Goal: Use online tool/utility: Use online tool/utility

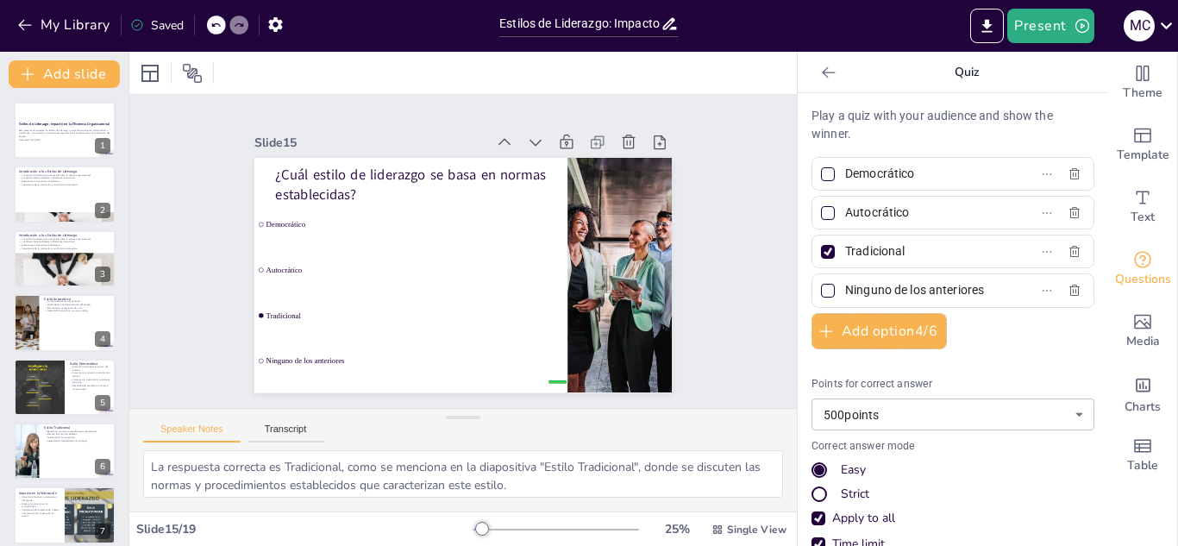
scroll to position [711, 0]
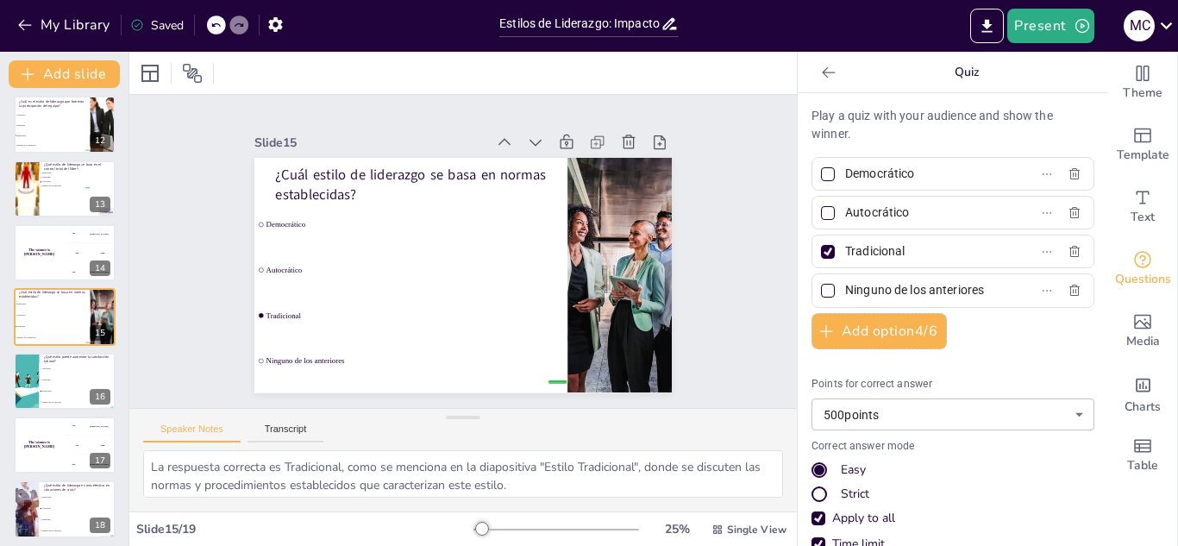
checkbox input "true"
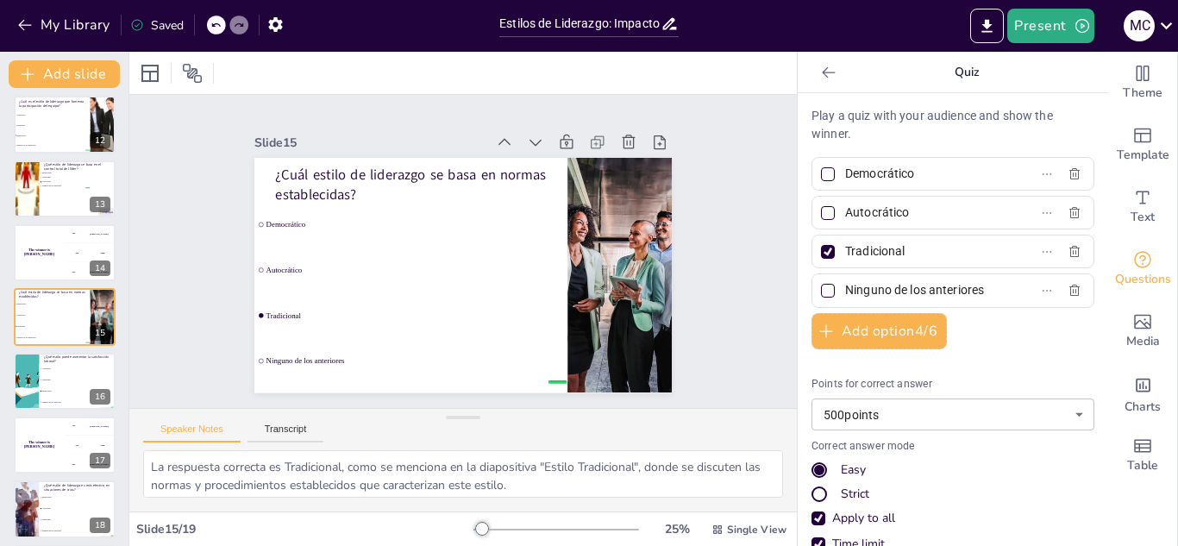
checkbox input "true"
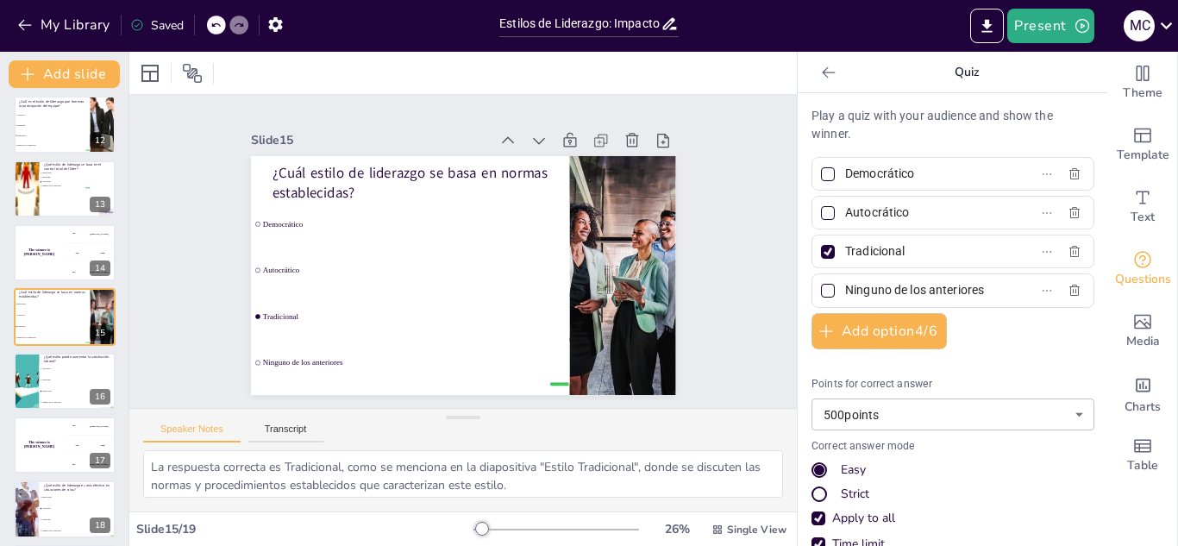
checkbox input "true"
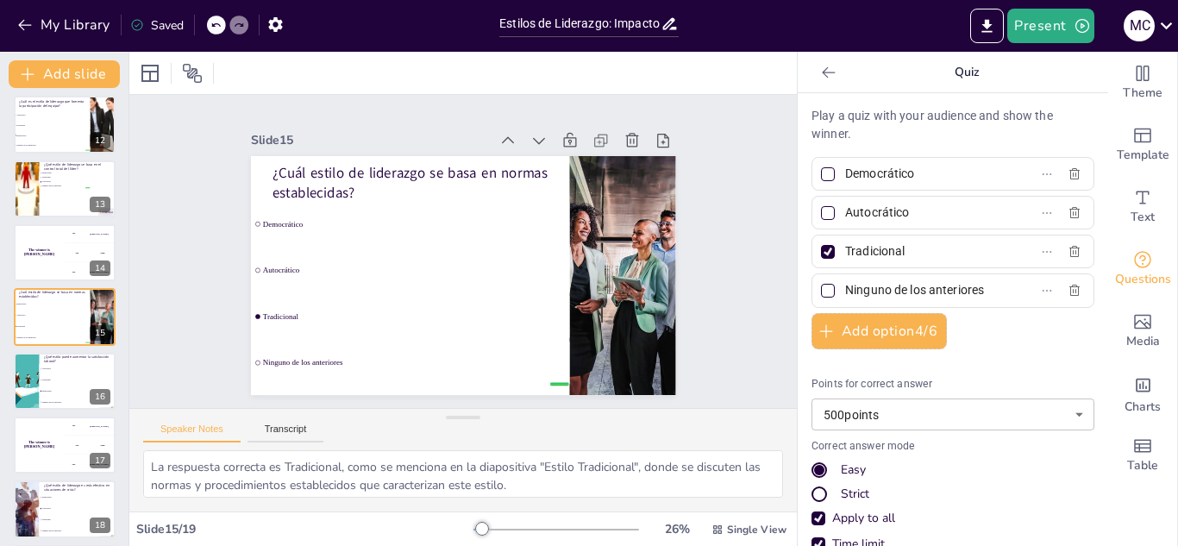
checkbox input "true"
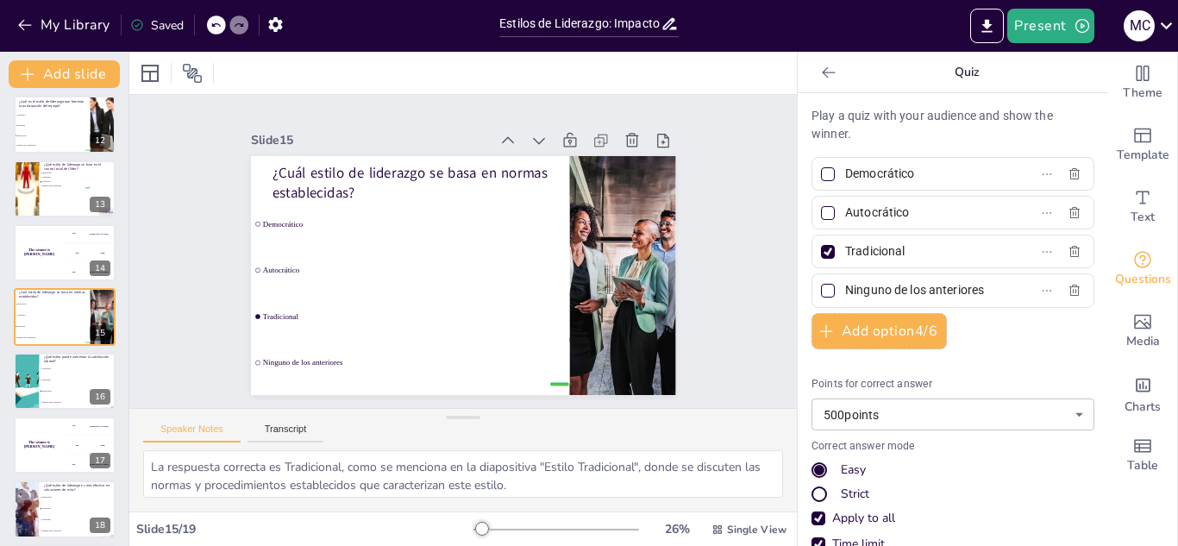
checkbox input "true"
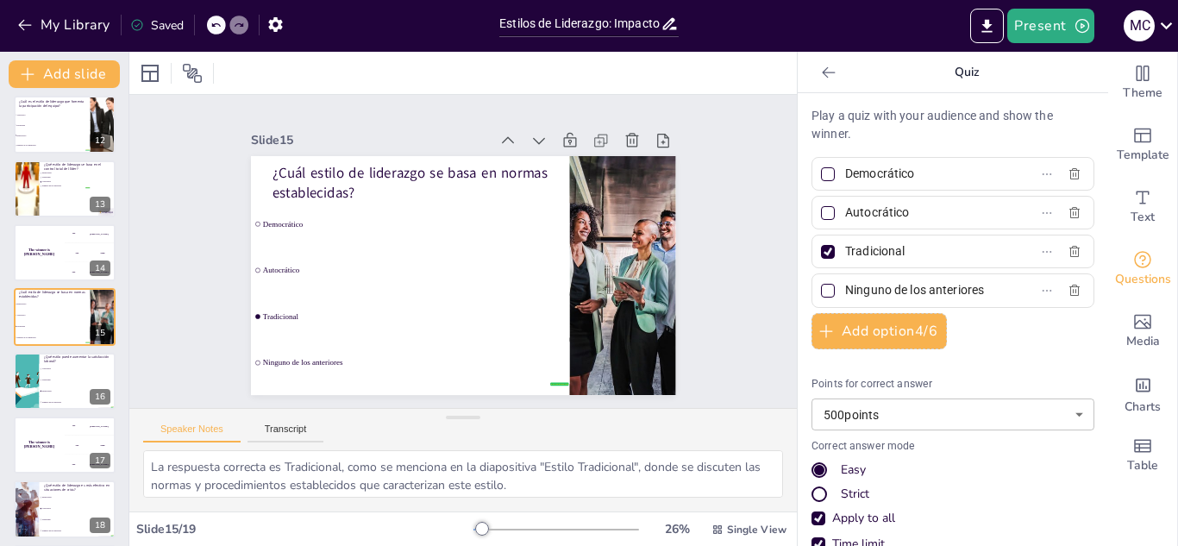
checkbox input "true"
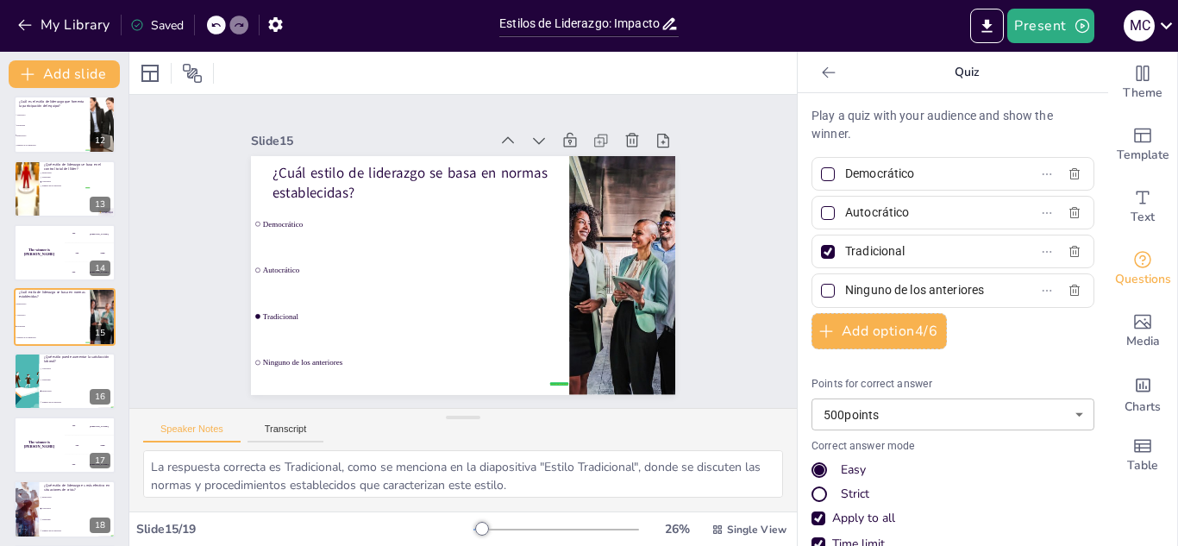
checkbox input "true"
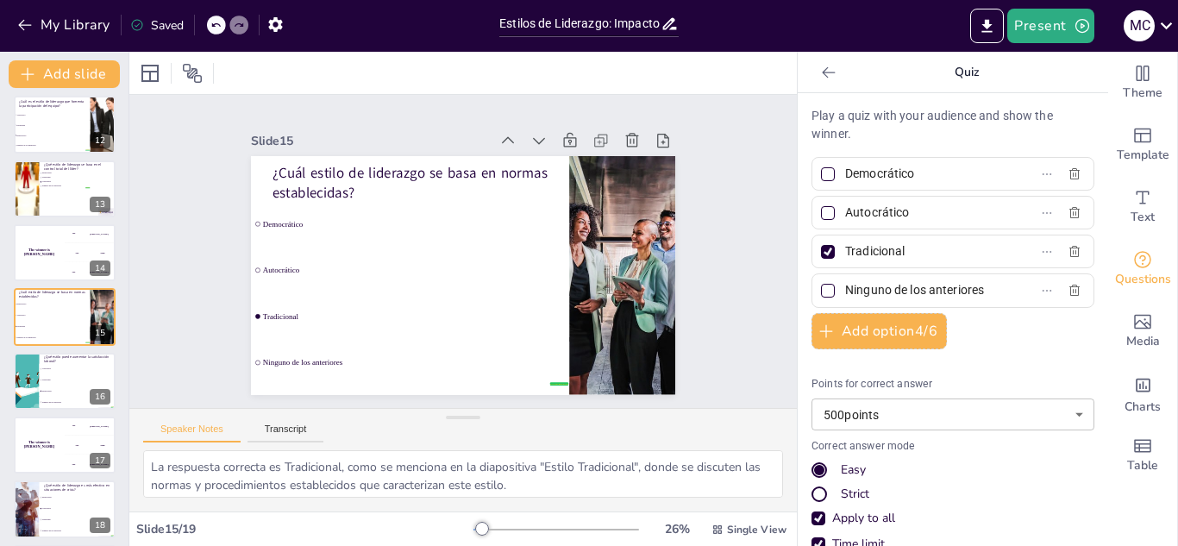
checkbox input "true"
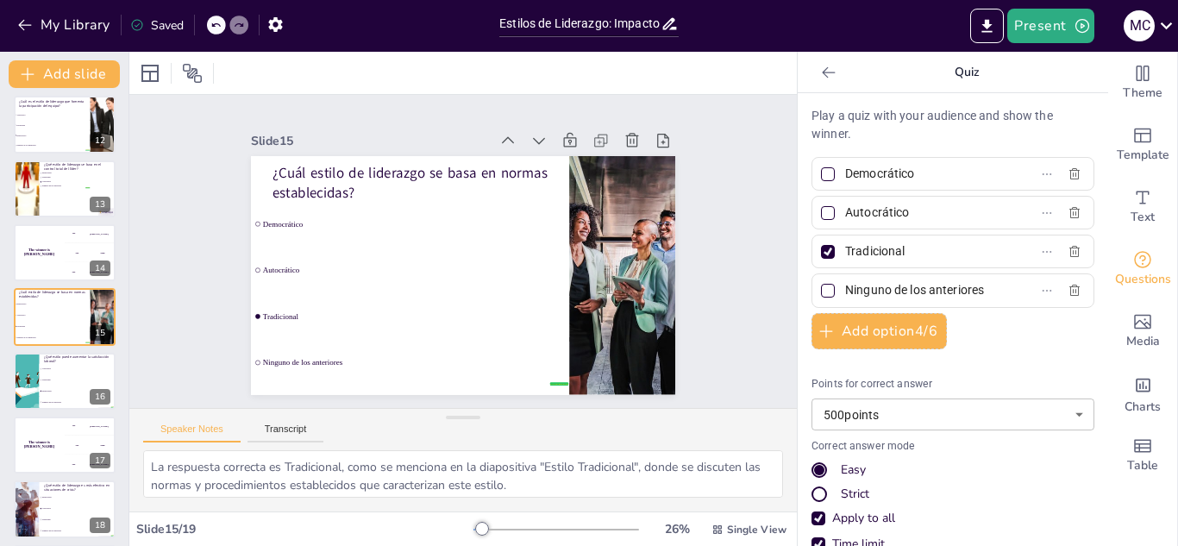
checkbox input "true"
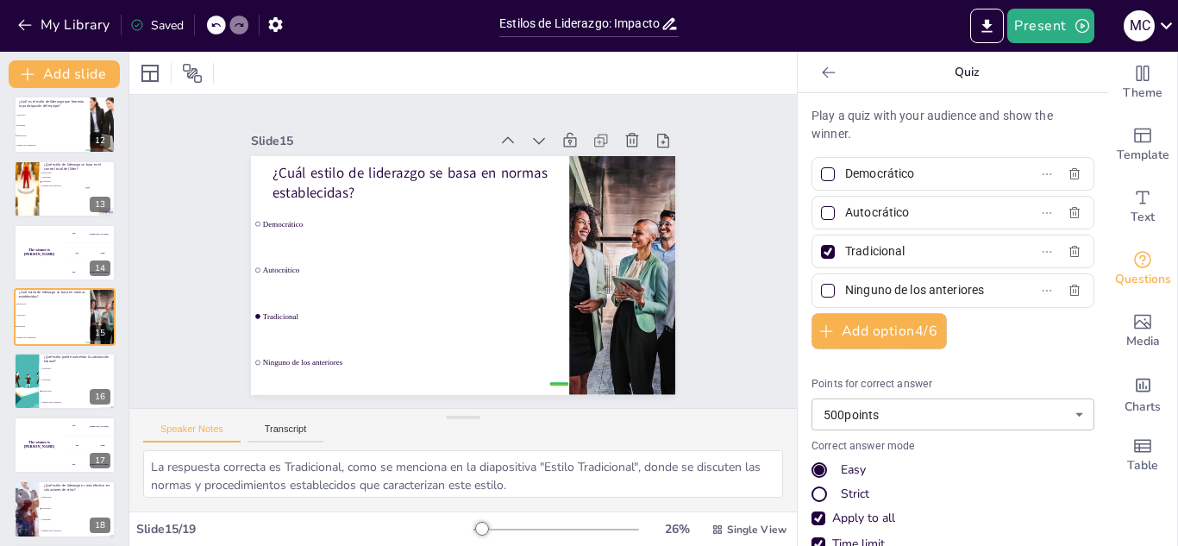
checkbox input "true"
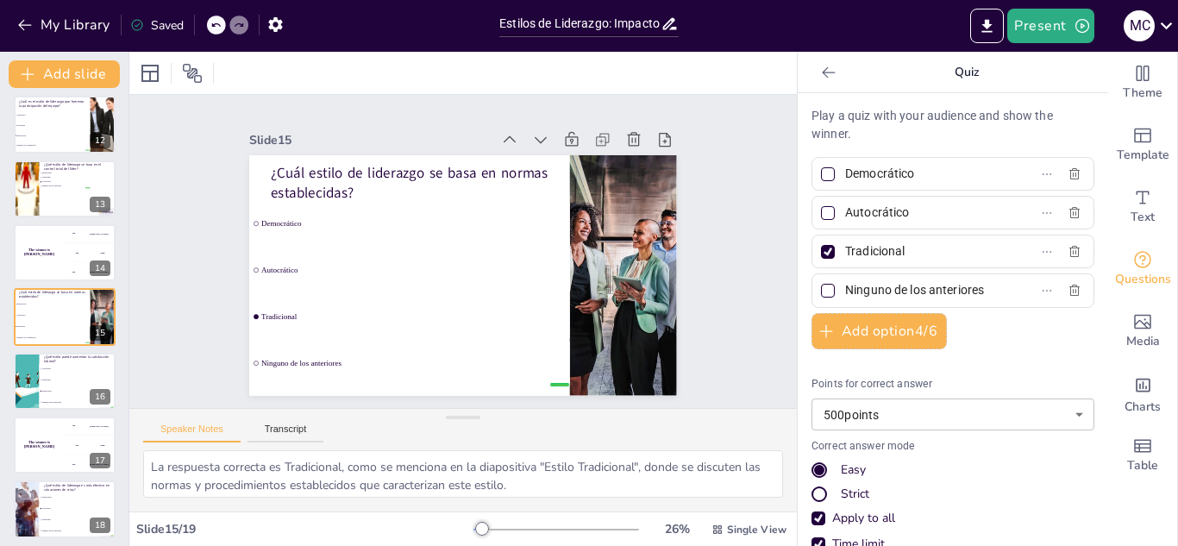
checkbox input "true"
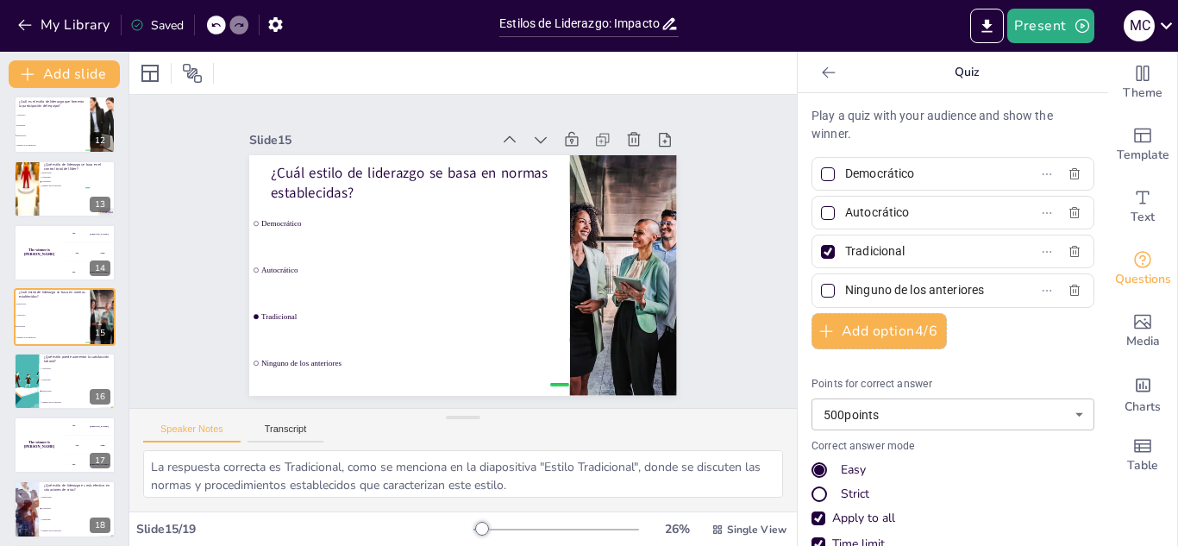
checkbox input "true"
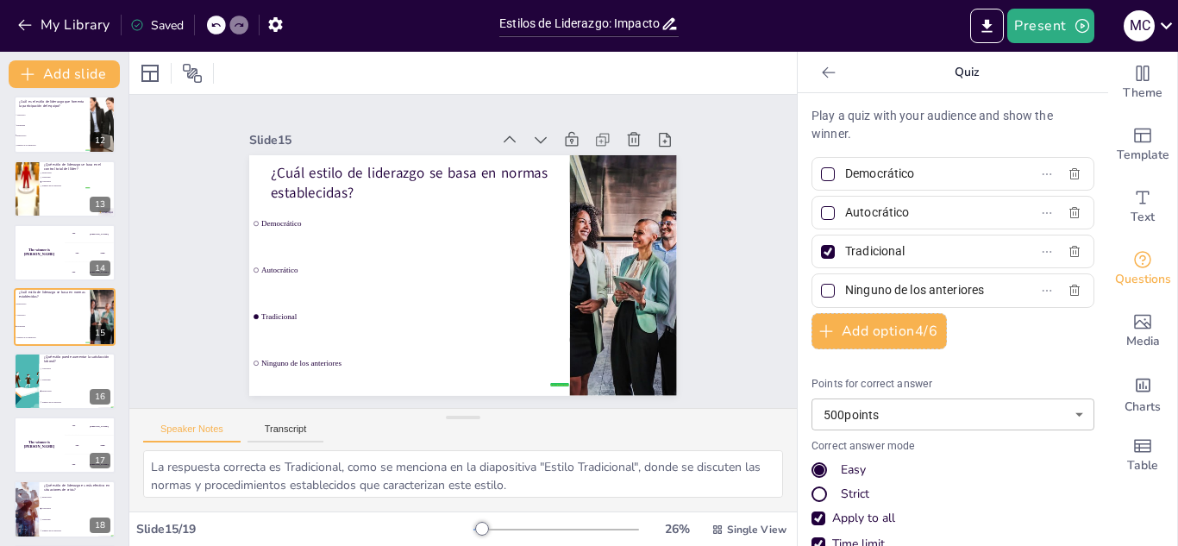
checkbox input "true"
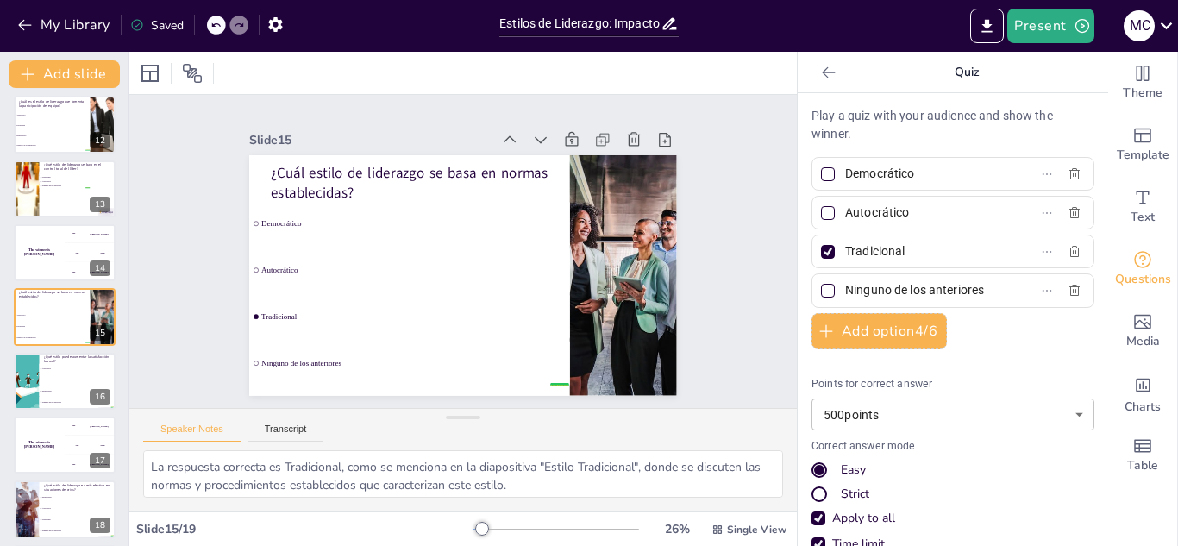
checkbox input "true"
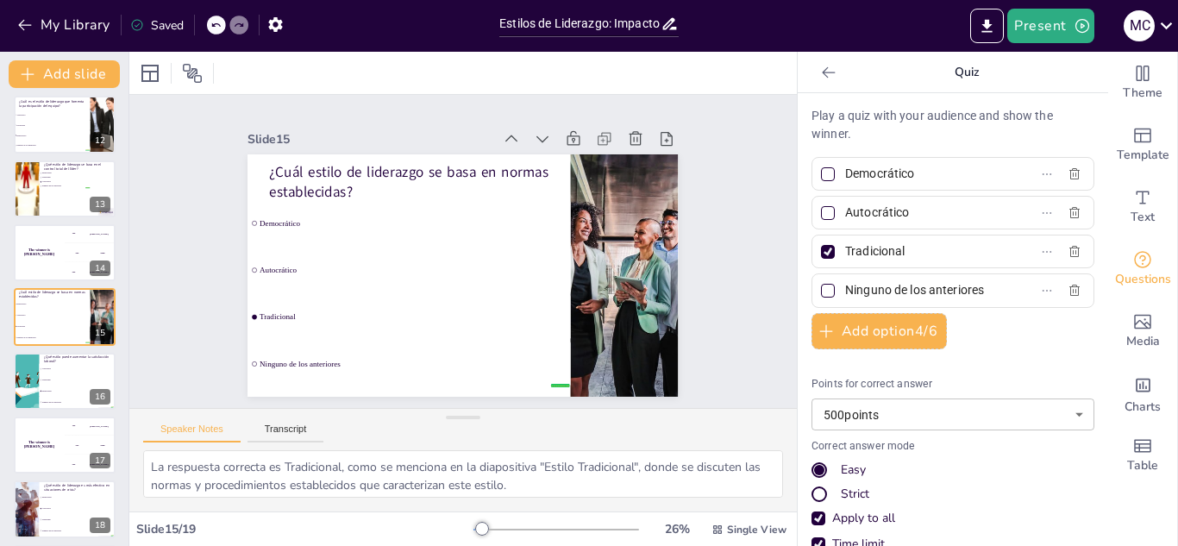
checkbox input "true"
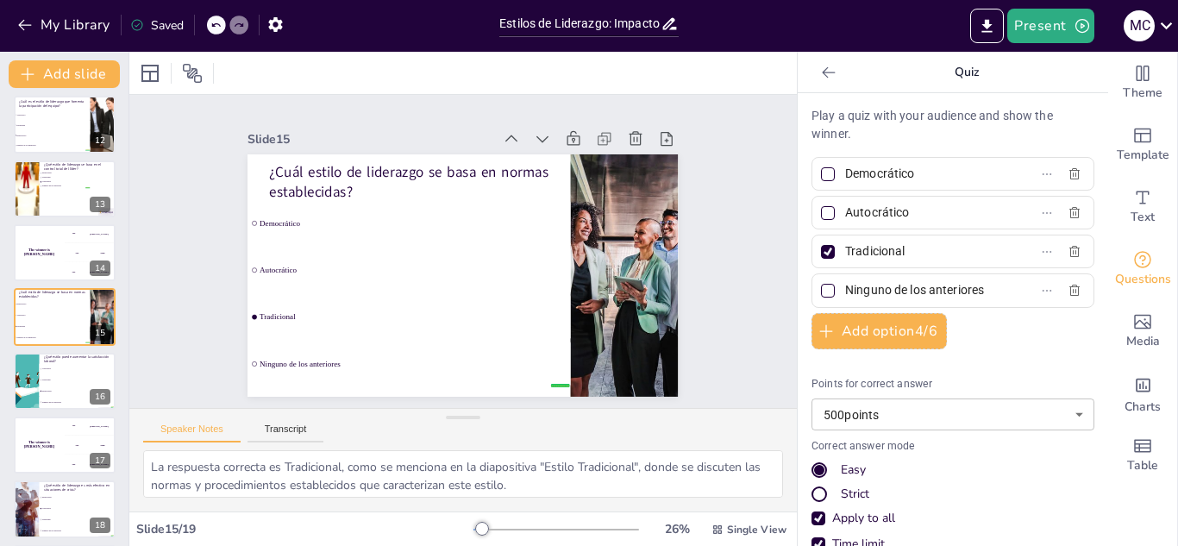
checkbox input "true"
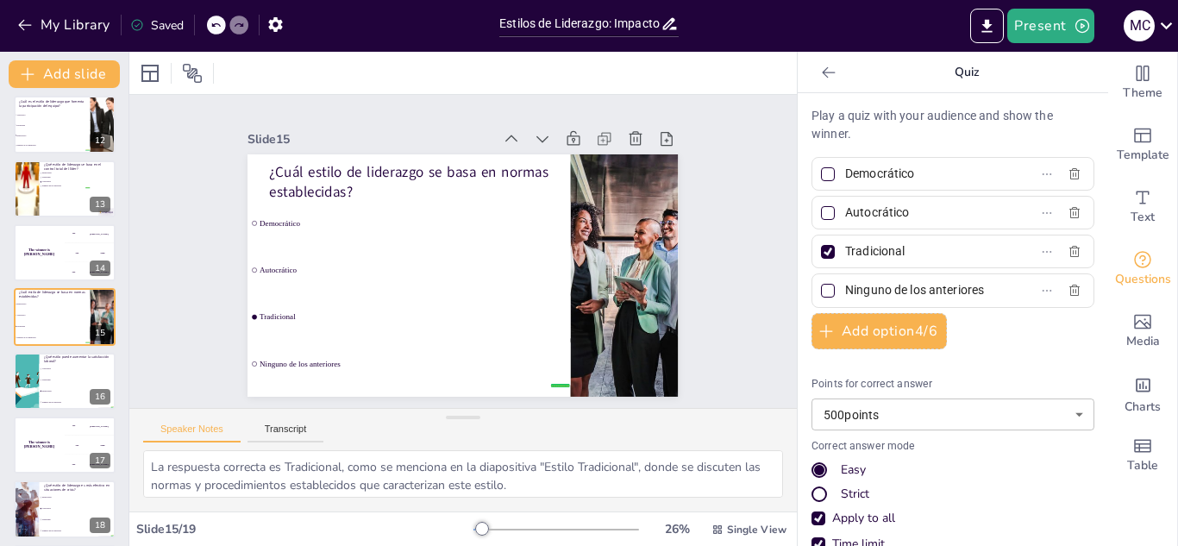
checkbox input "true"
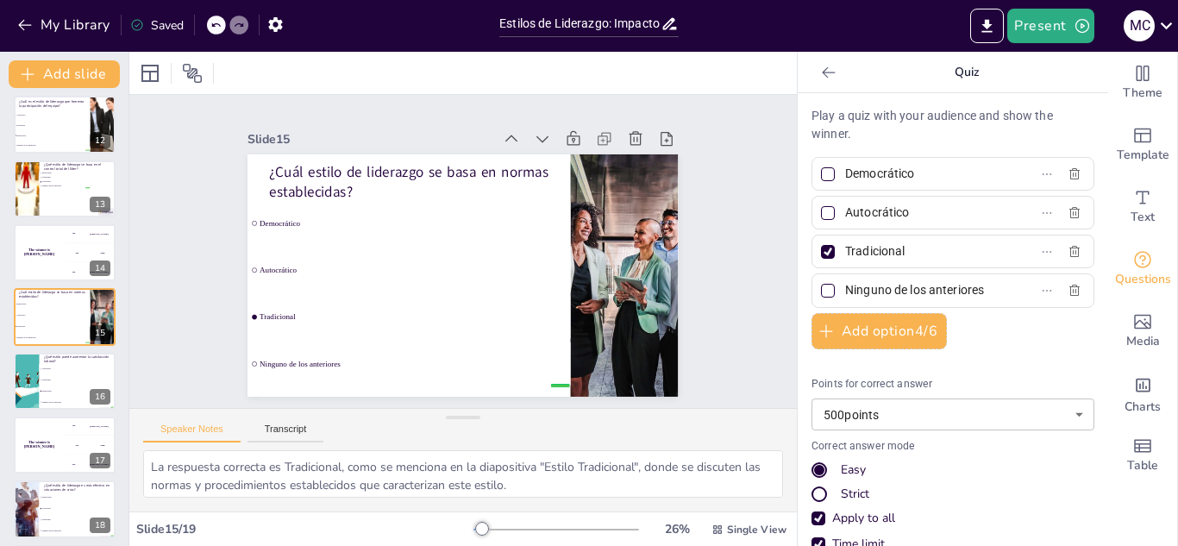
checkbox input "true"
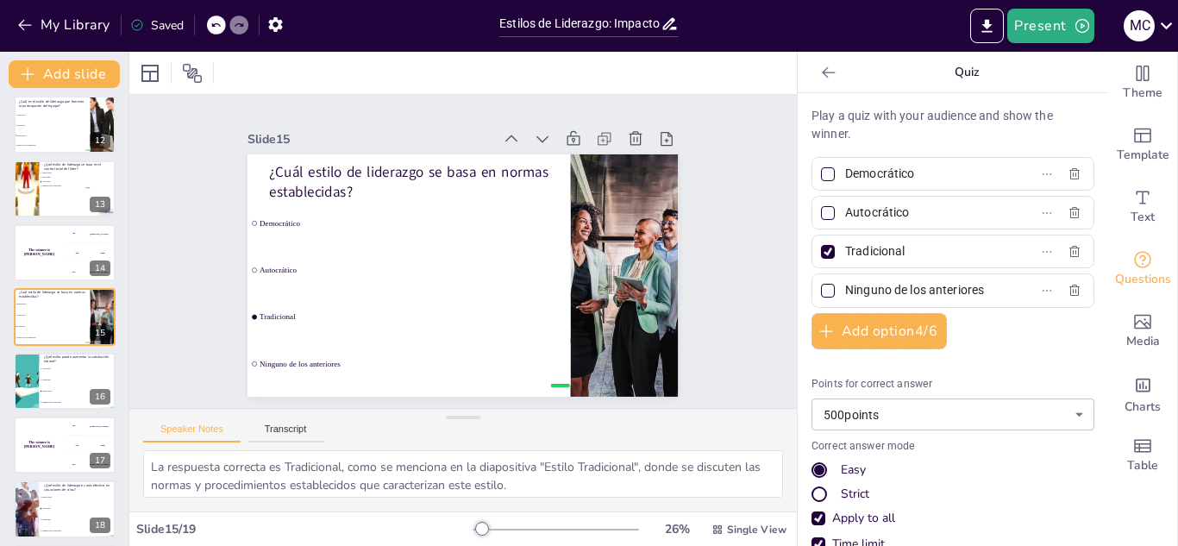
checkbox input "true"
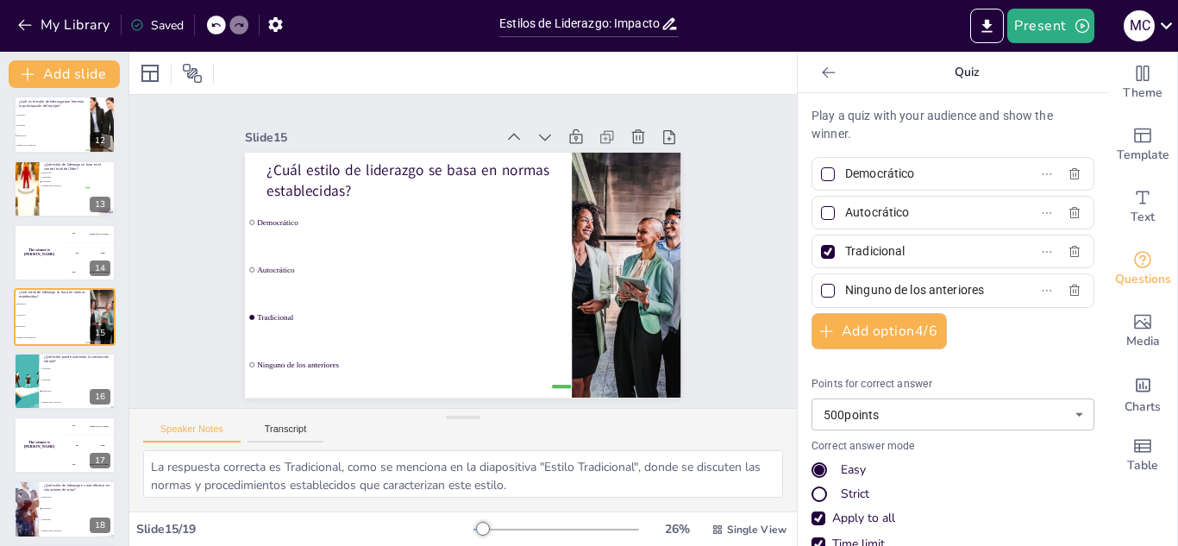
checkbox input "true"
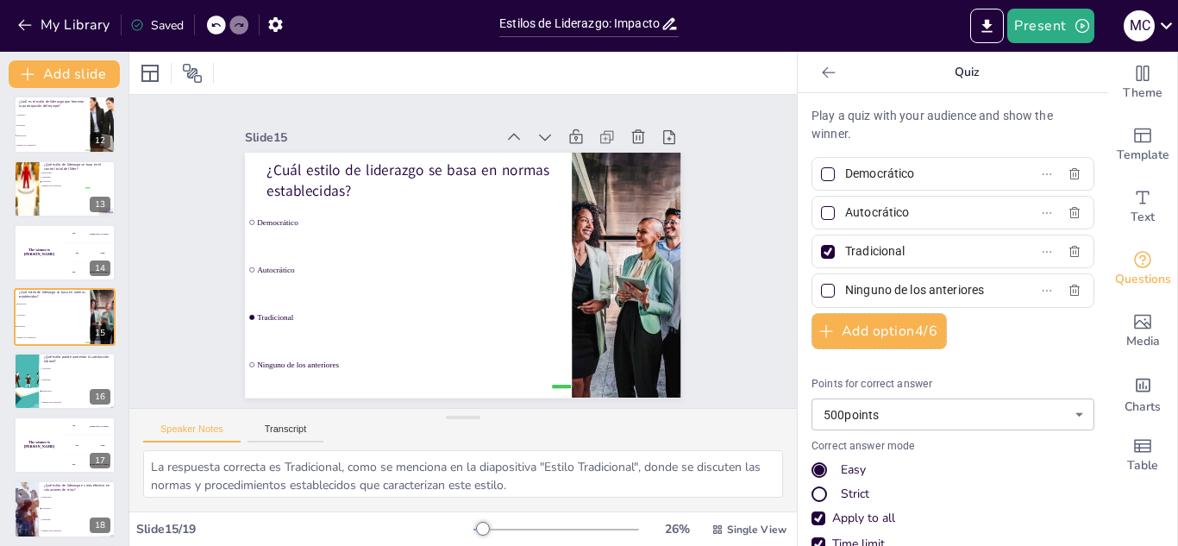
checkbox input "true"
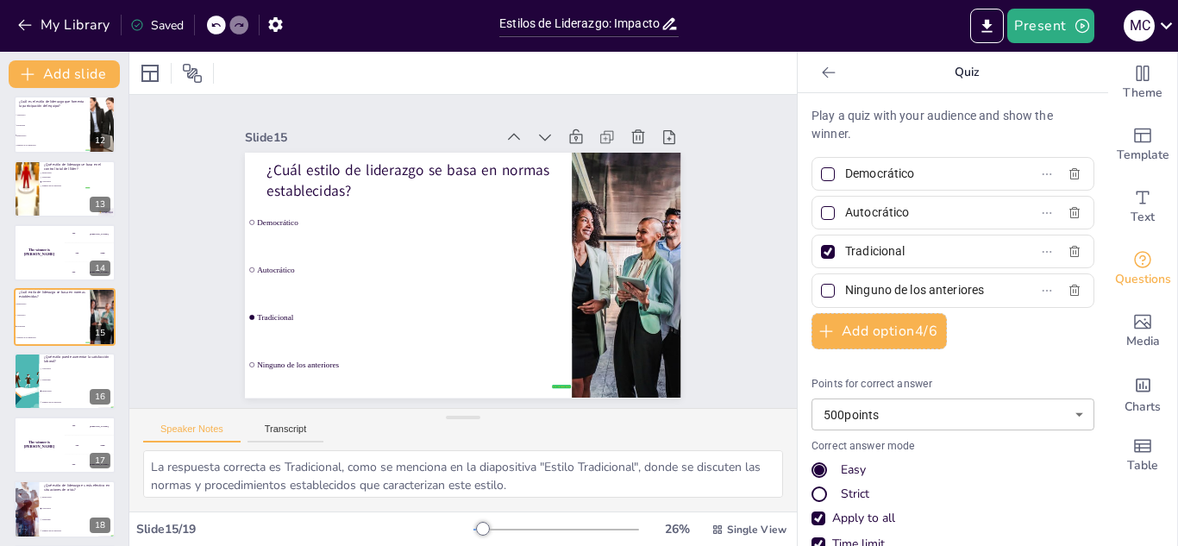
checkbox input "true"
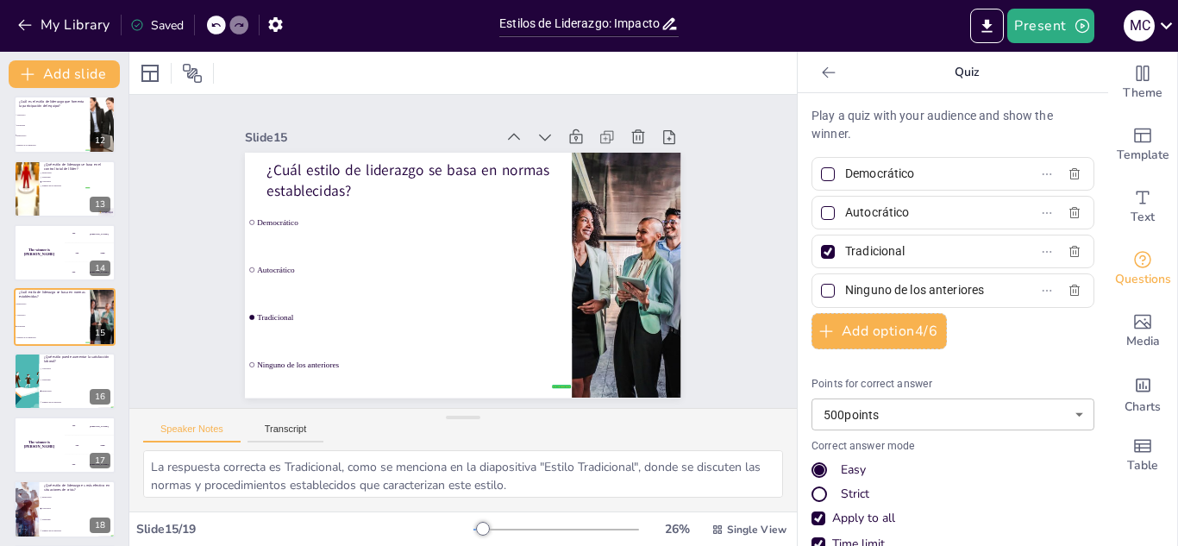
checkbox input "true"
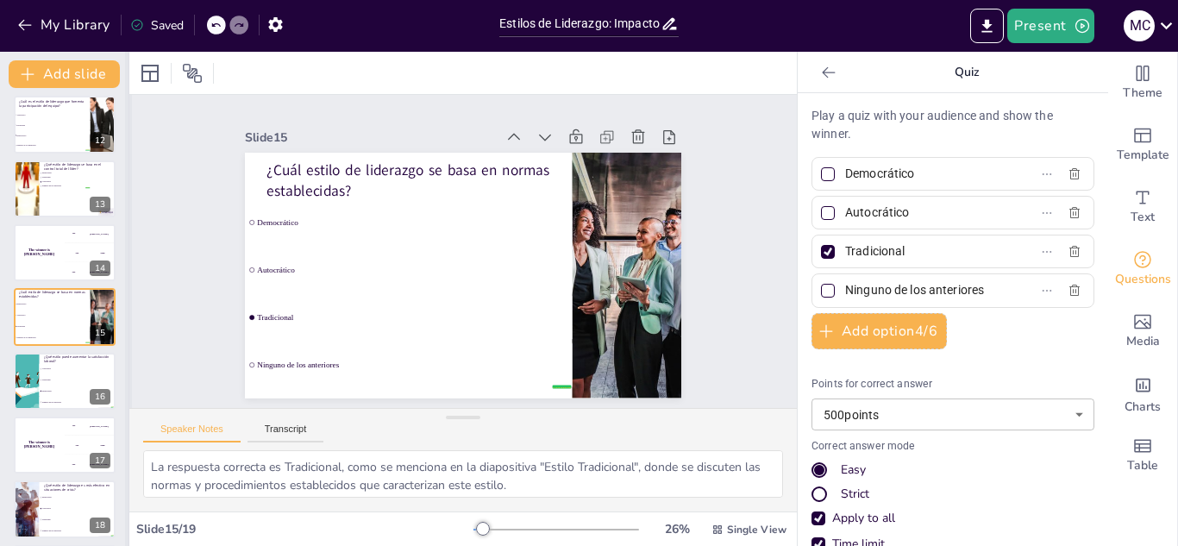
checkbox input "true"
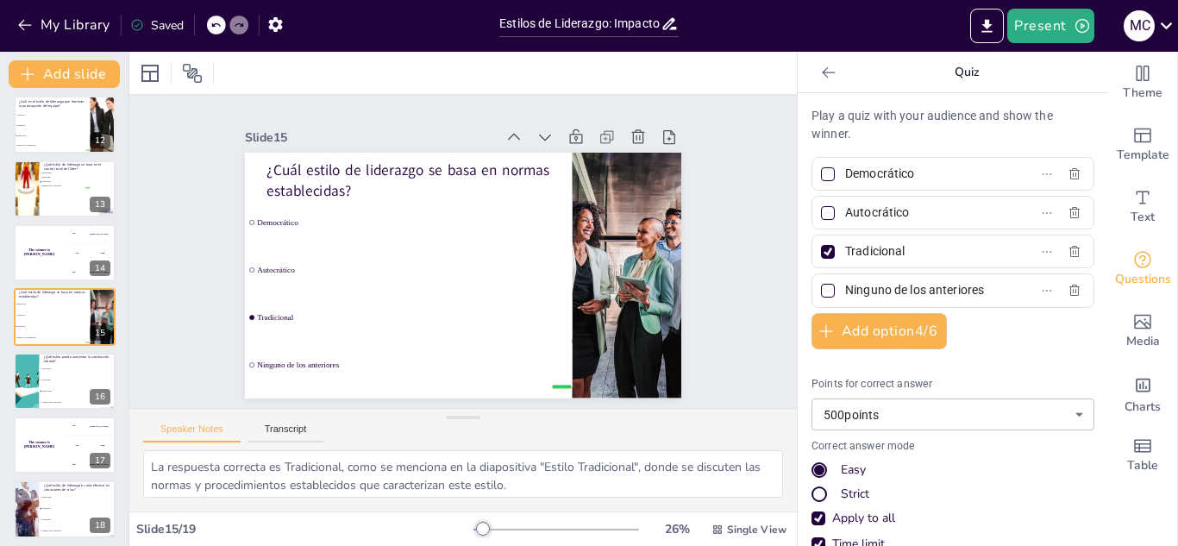
checkbox input "true"
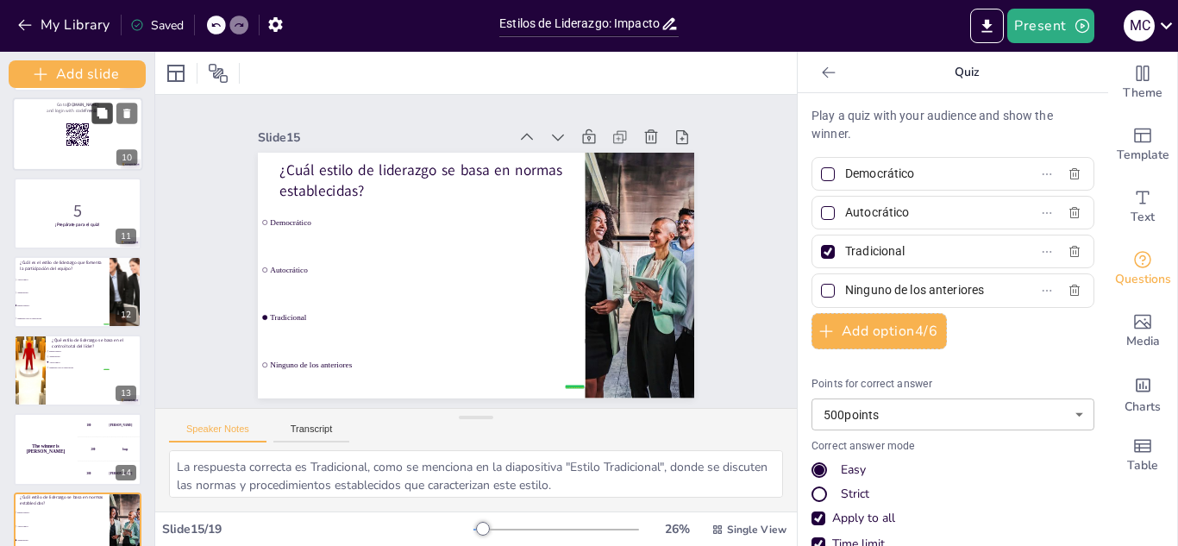
checkbox input "true"
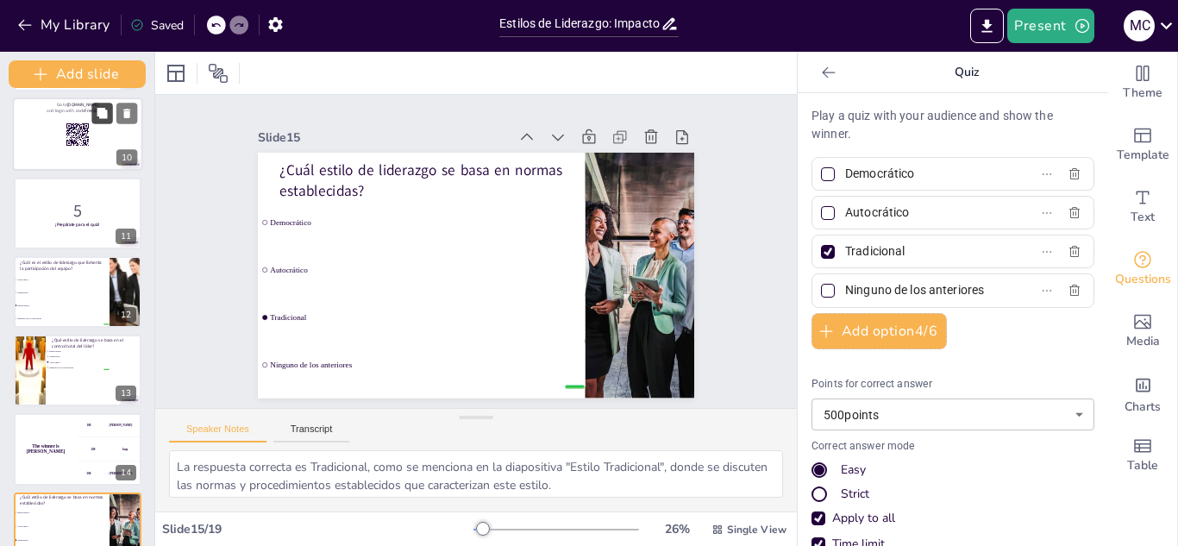
checkbox input "true"
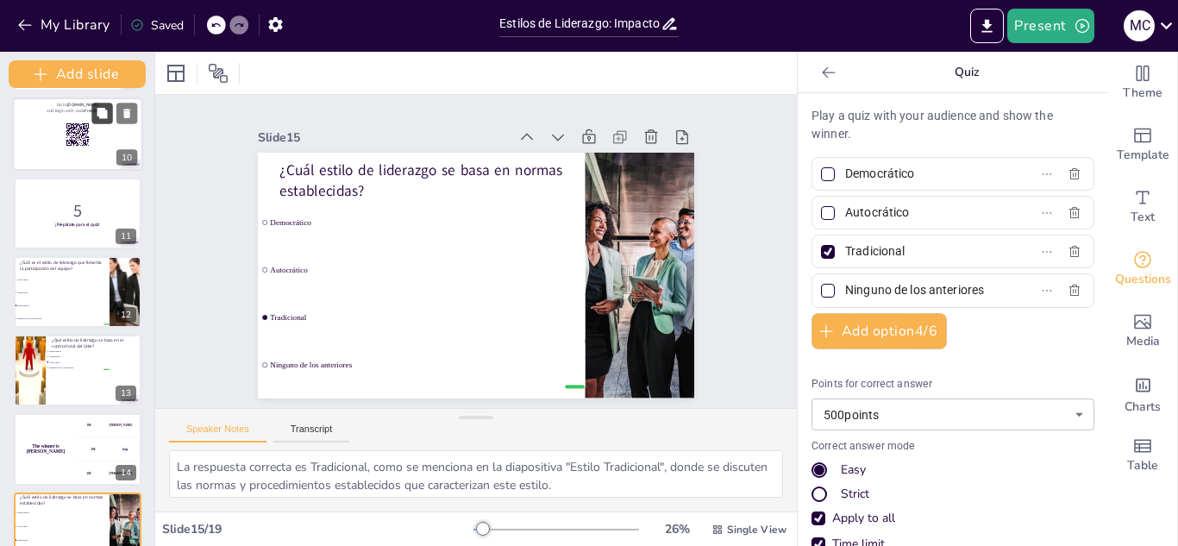
checkbox input "true"
drag, startPoint x: 125, startPoint y: 101, endPoint x: 111, endPoint y: 106, distance: 14.7
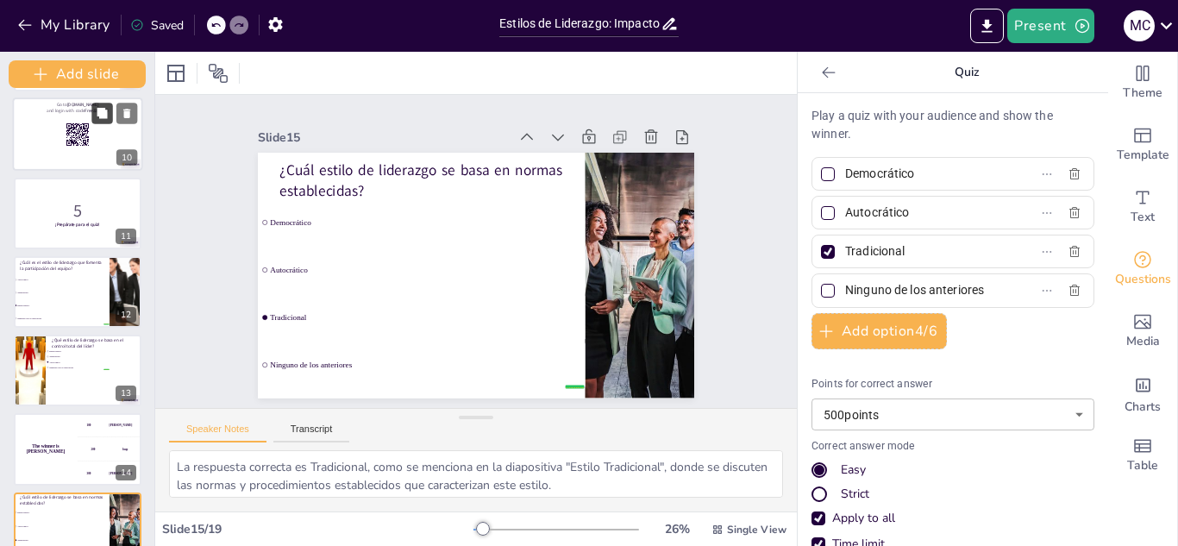
click at [111, 106] on div "Add slide Estilos de Liderazgo: Impacto en la Eficiencia Organizacional Esta pr…" at bounding box center [77, 299] width 155 height 494
checkbox input "true"
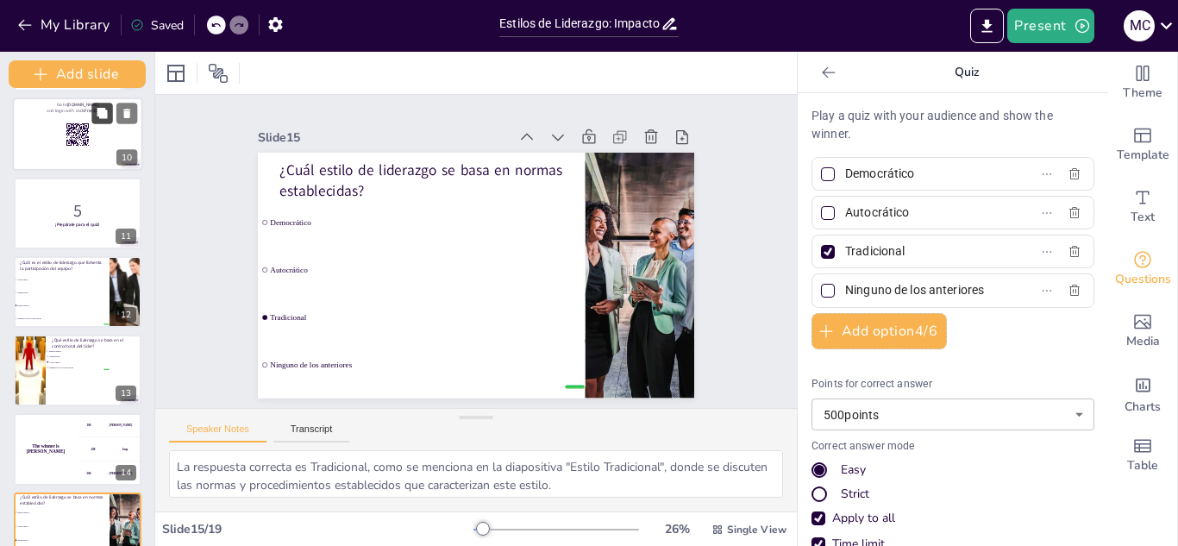
checkbox input "true"
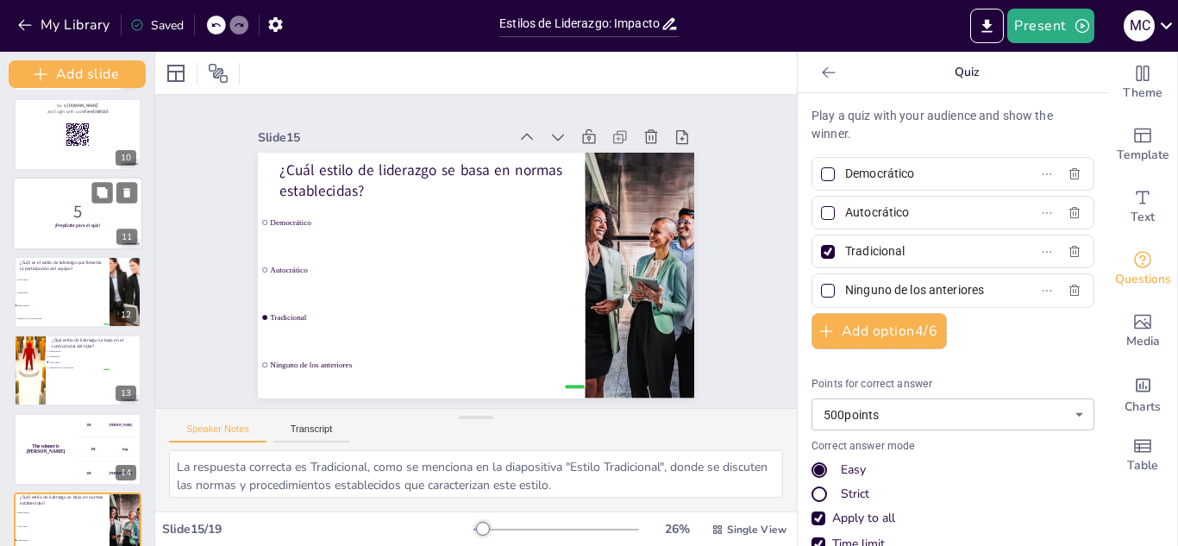
checkbox input "true"
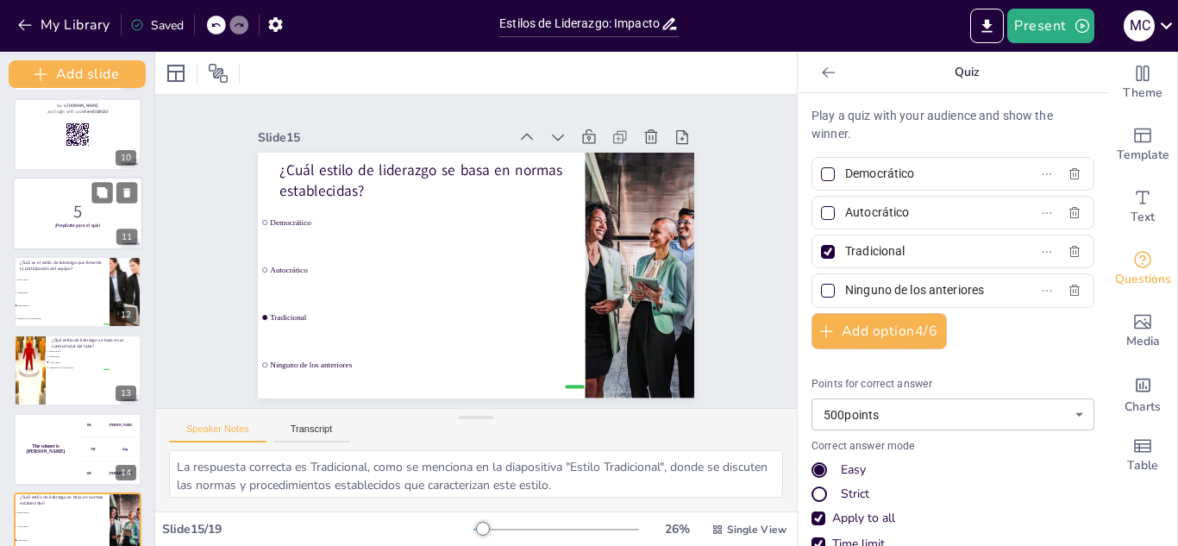
checkbox input "true"
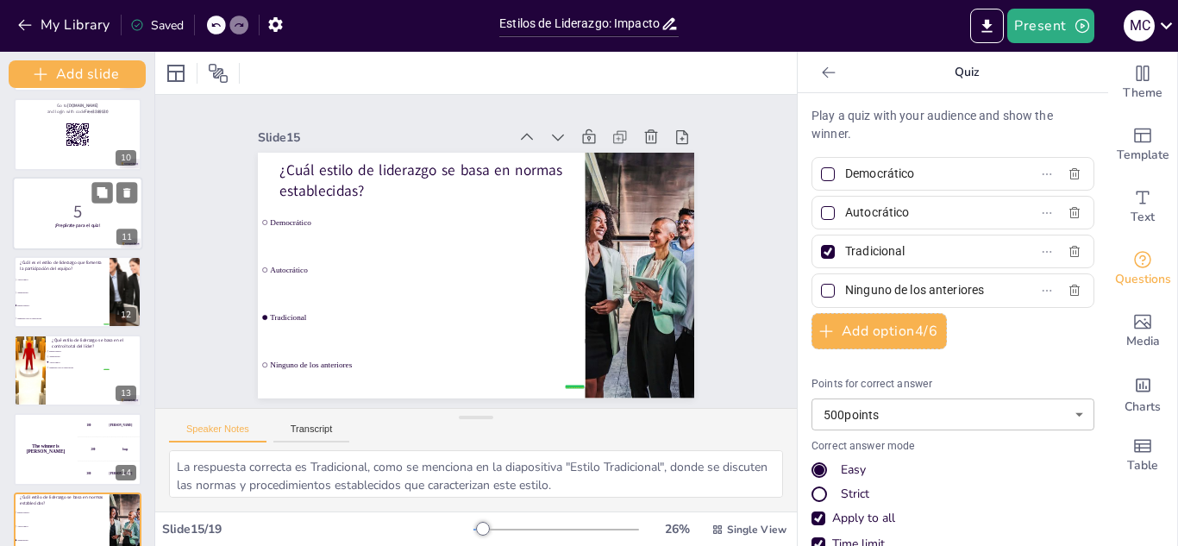
checkbox input "true"
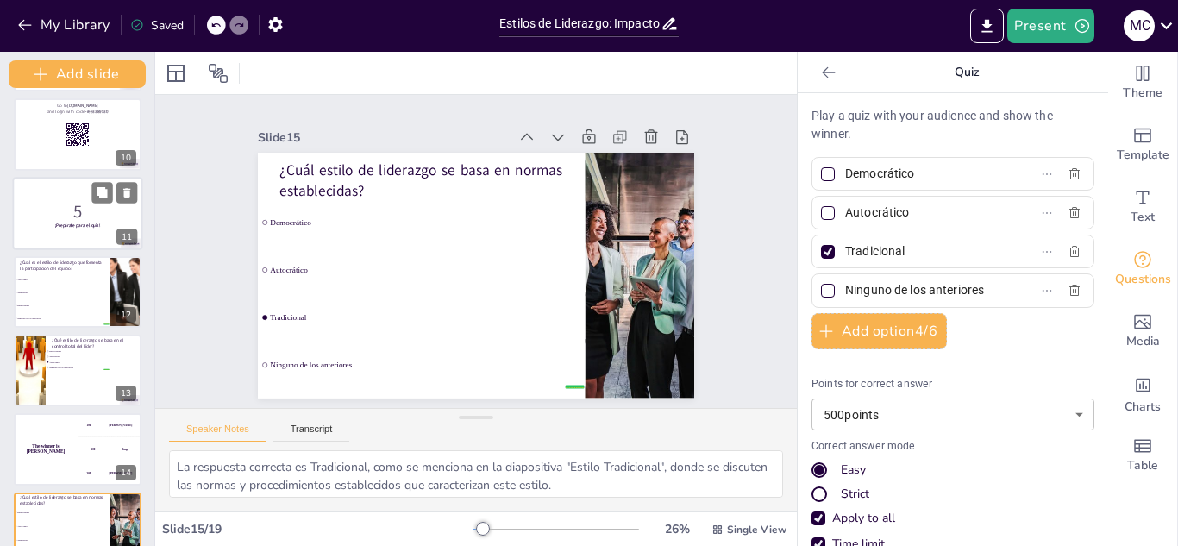
checkbox input "true"
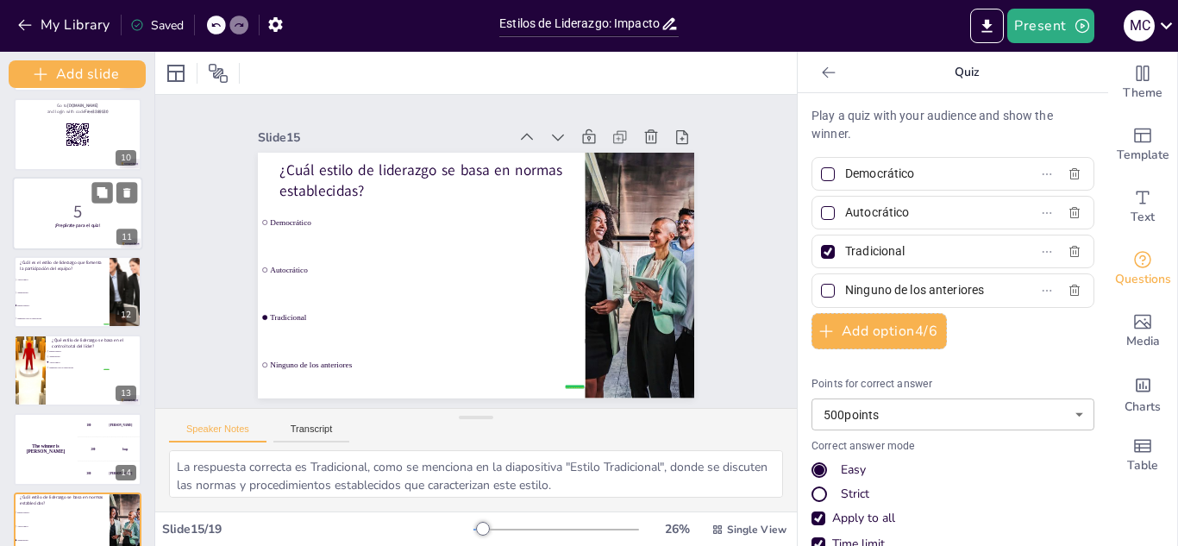
checkbox input "true"
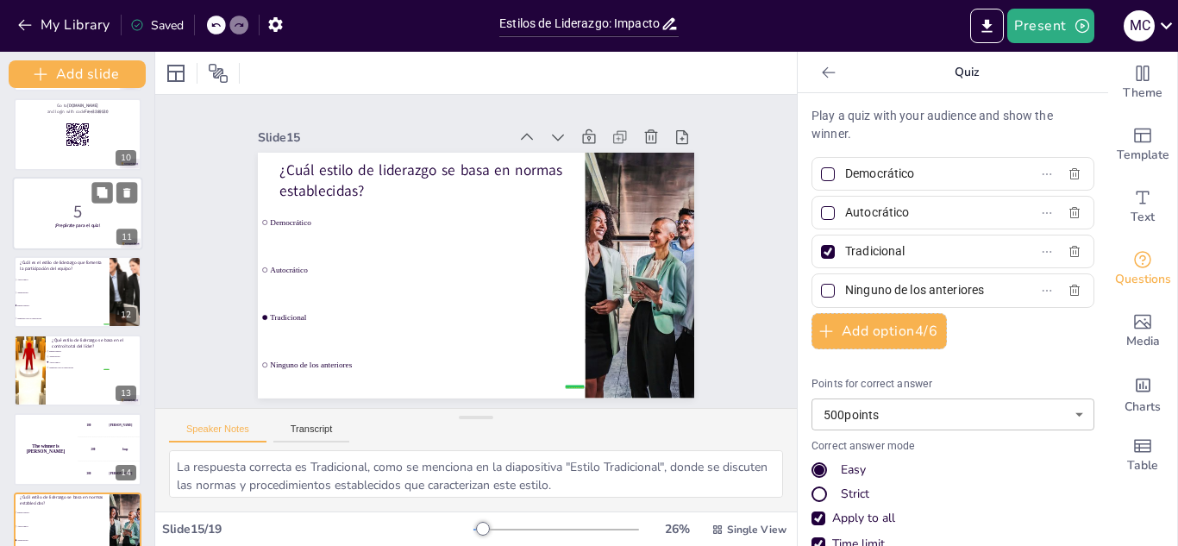
checkbox input "true"
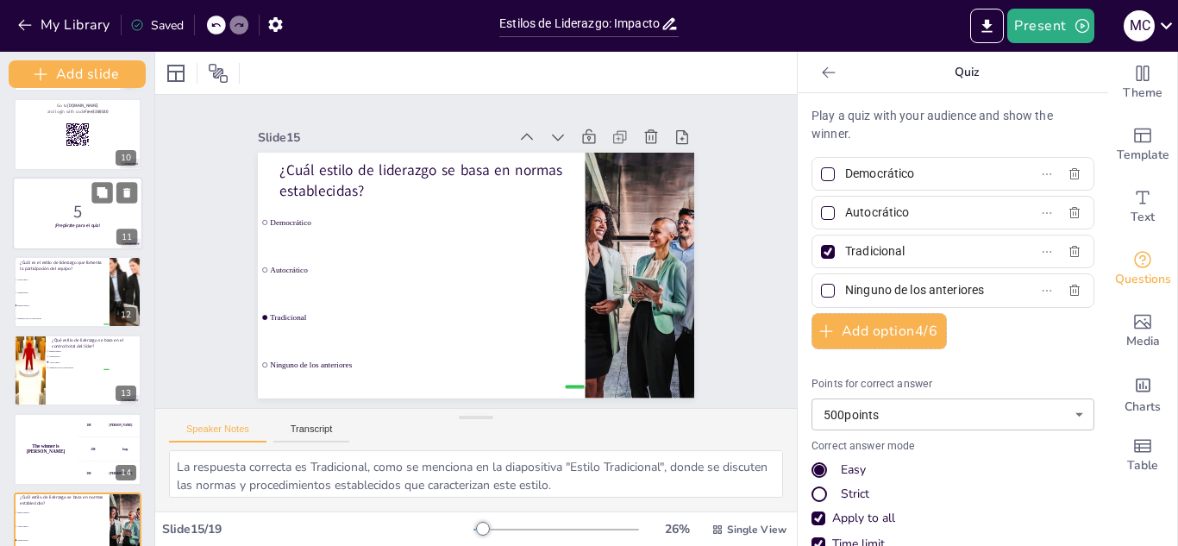
checkbox input "true"
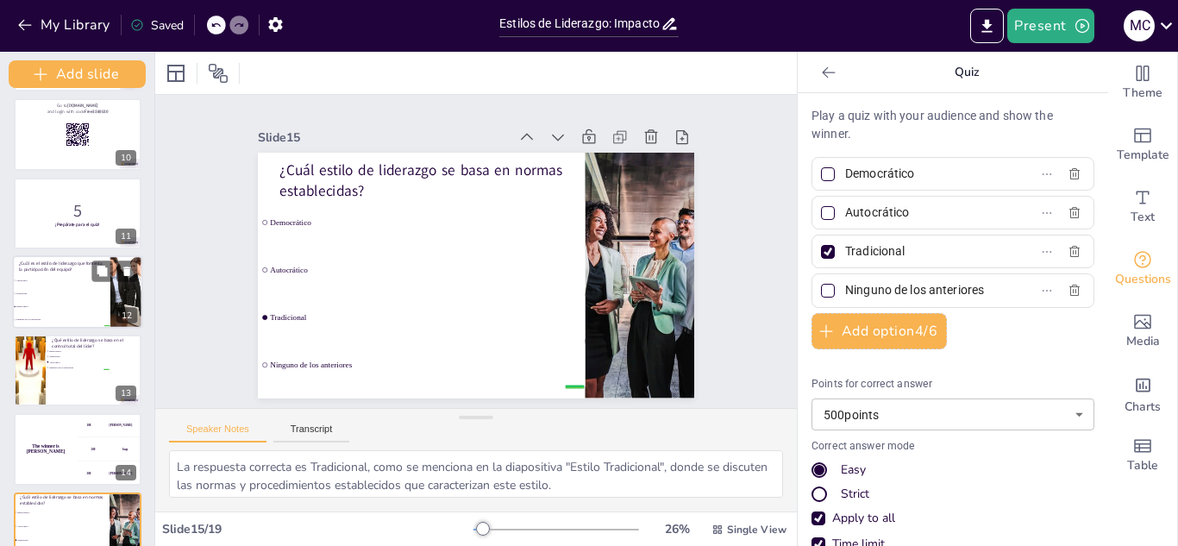
checkbox input "true"
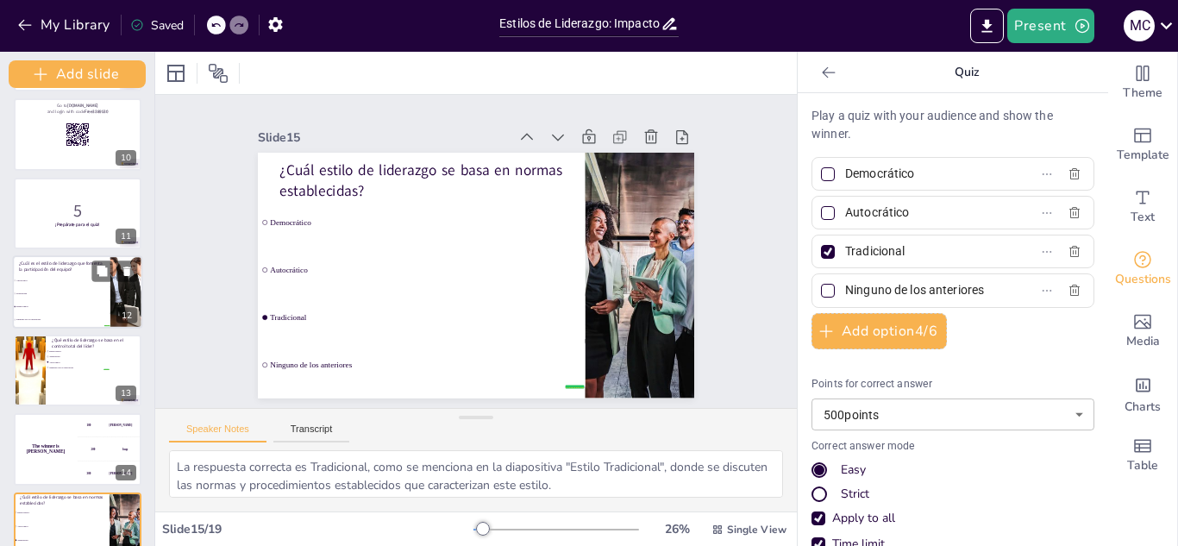
checkbox input "true"
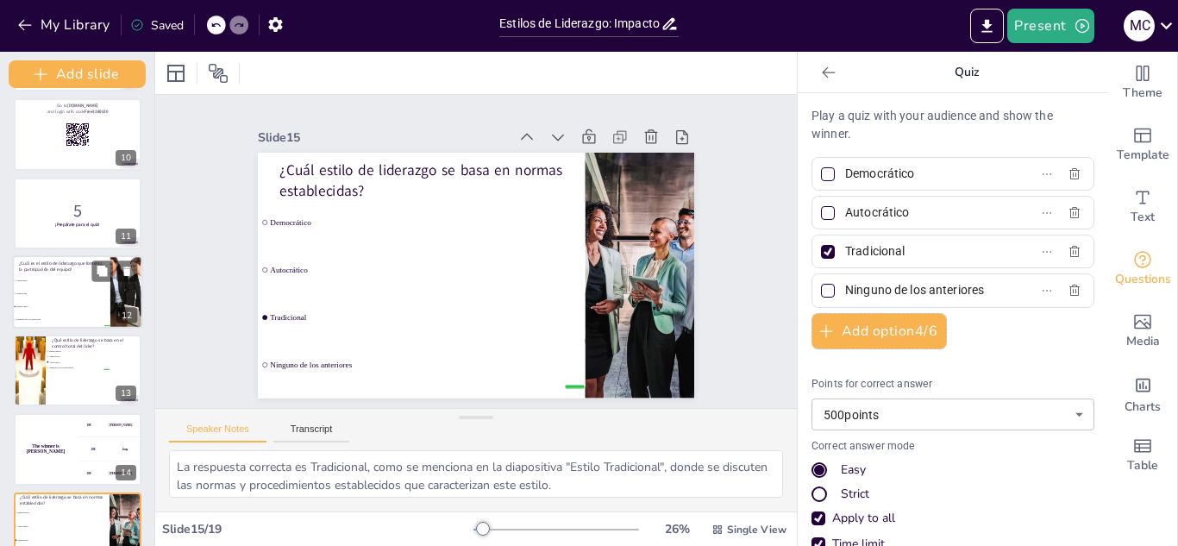
checkbox input "true"
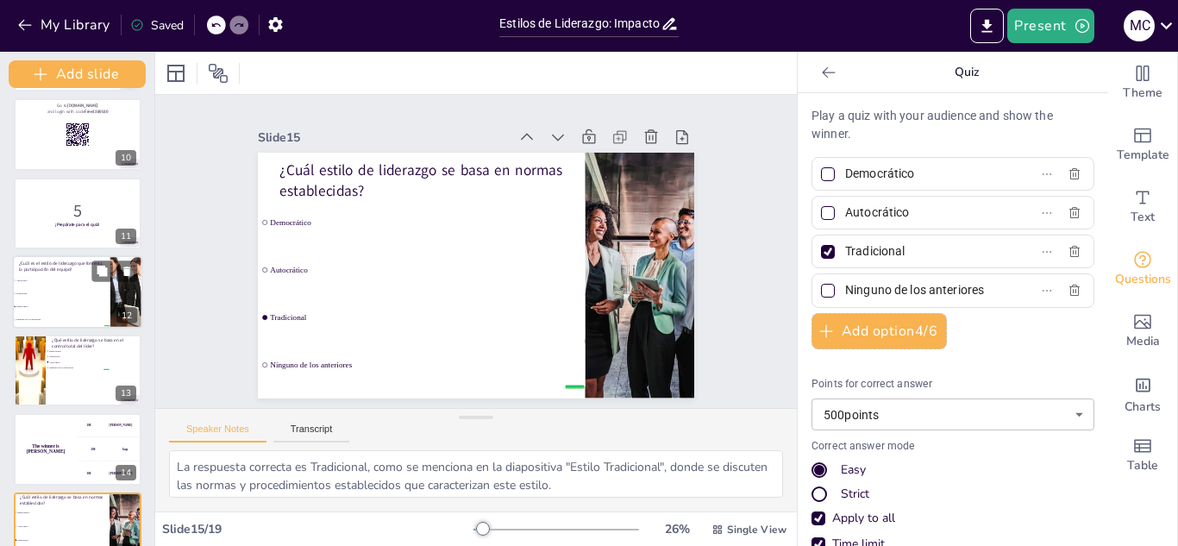
checkbox input "true"
click at [76, 284] on li "Autocrático" at bounding box center [61, 279] width 97 height 13
checkbox input "true"
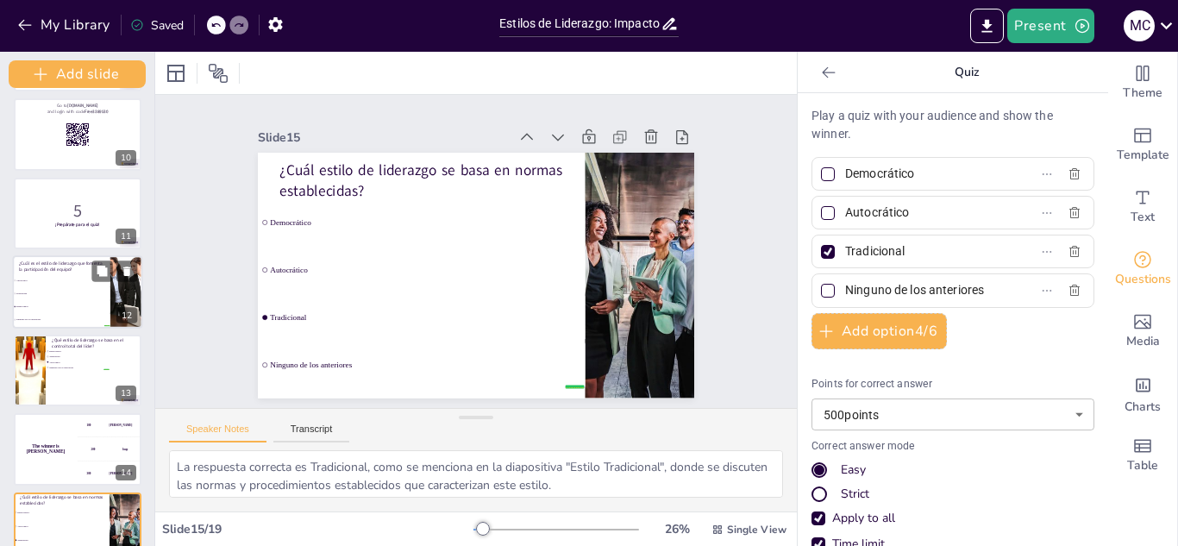
checkbox input "true"
type input "Autocrático"
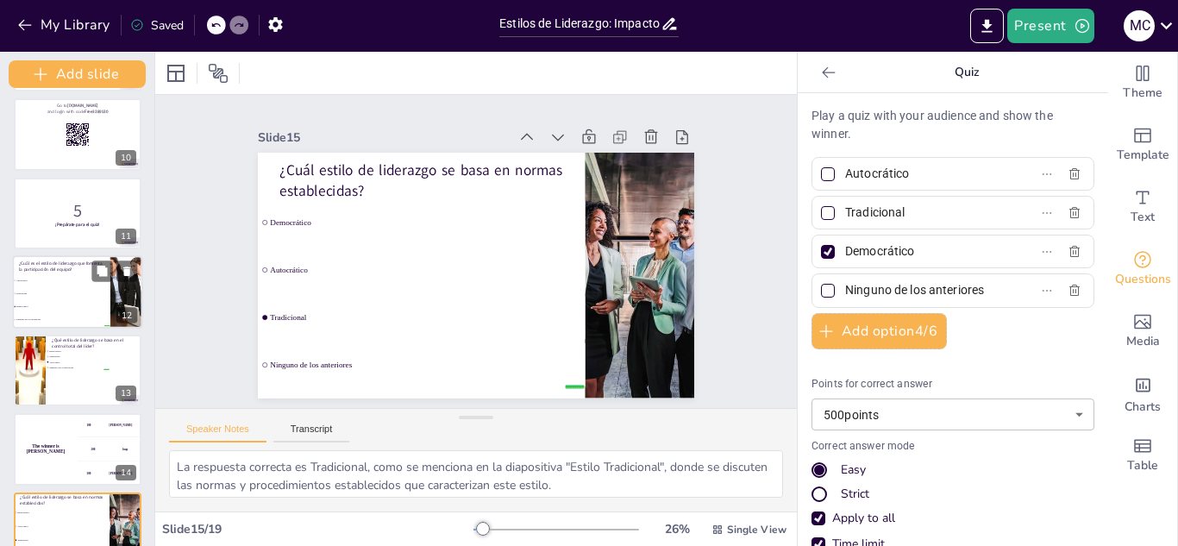
scroll to position [686, 0]
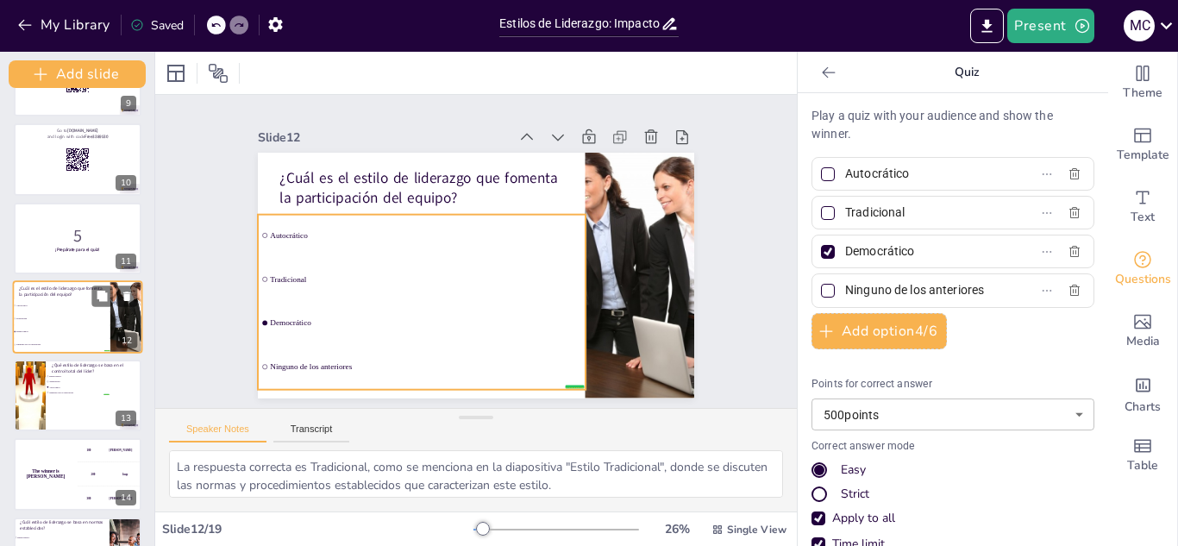
click at [70, 310] on li "Autocrático" at bounding box center [61, 304] width 97 height 13
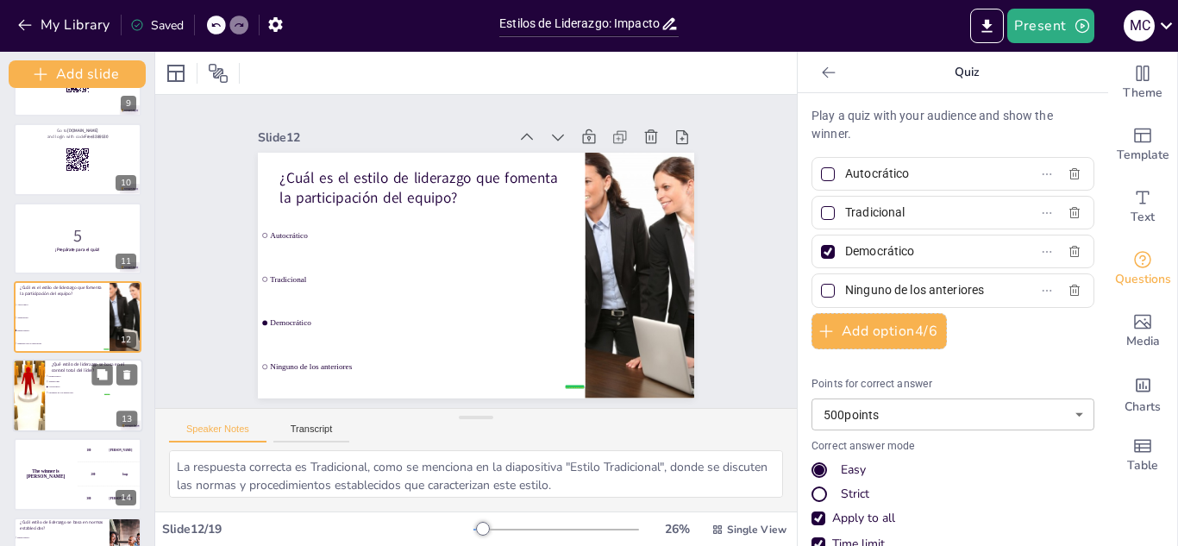
click at [71, 390] on li "Ninguno de los anteriores" at bounding box center [77, 392] width 65 height 5
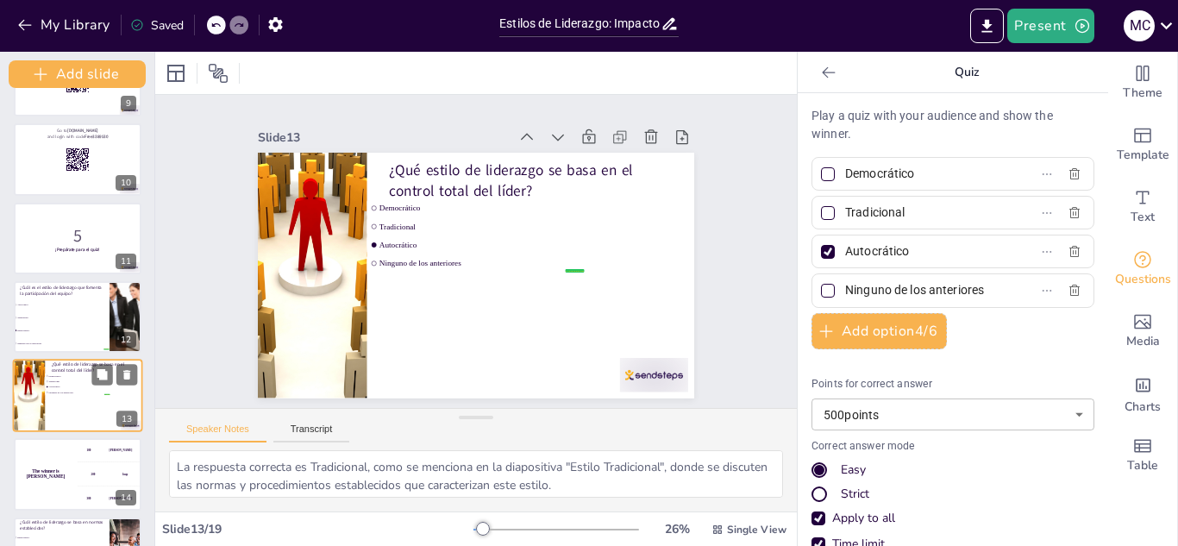
scroll to position [765, 0]
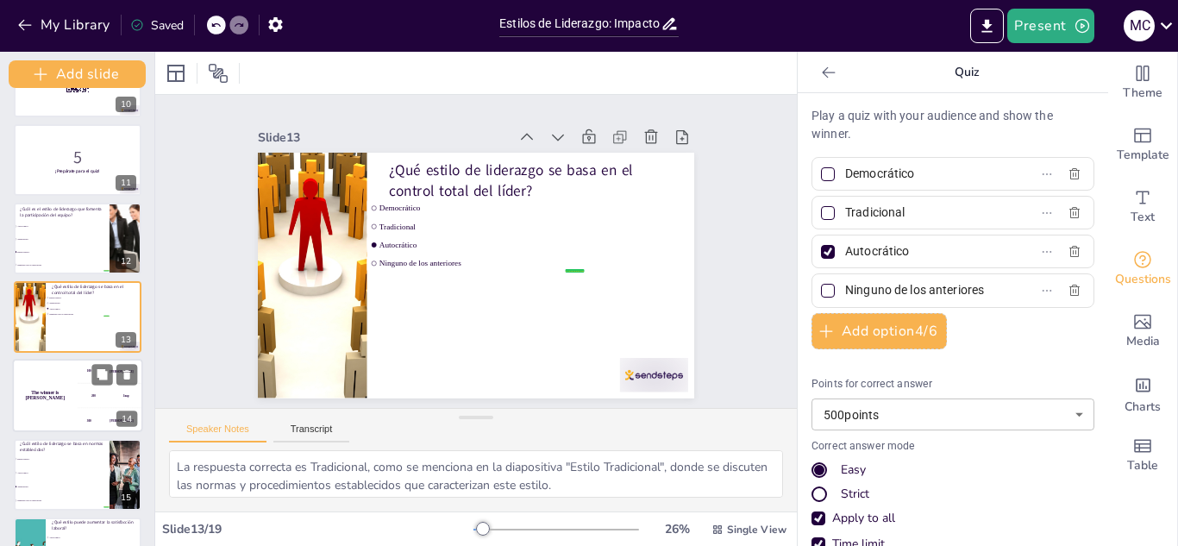
click at [71, 406] on div "The winner is [PERSON_NAME]" at bounding box center [45, 395] width 65 height 73
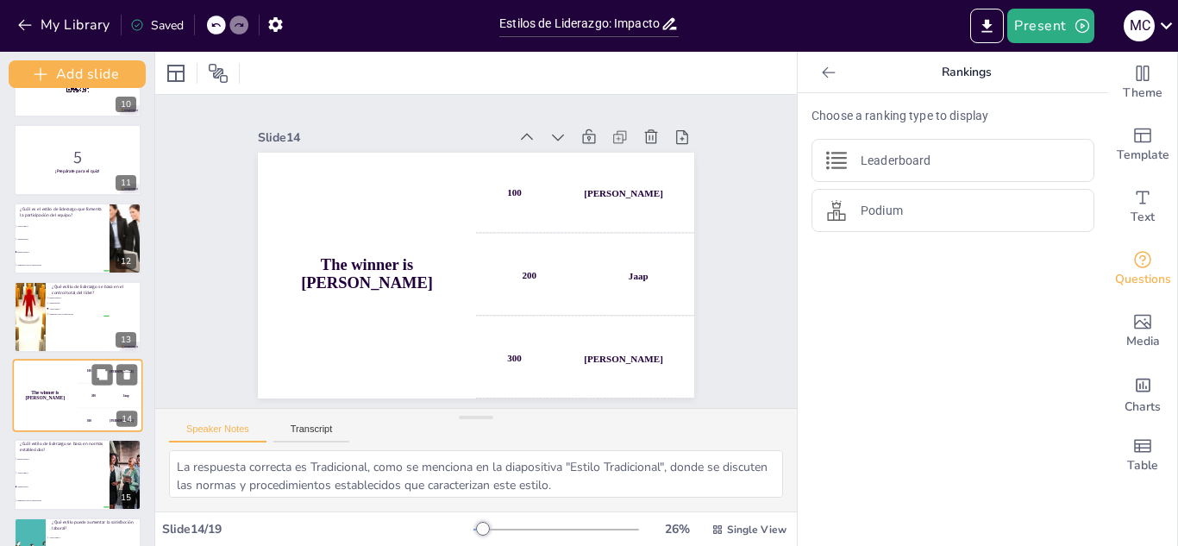
scroll to position [843, 0]
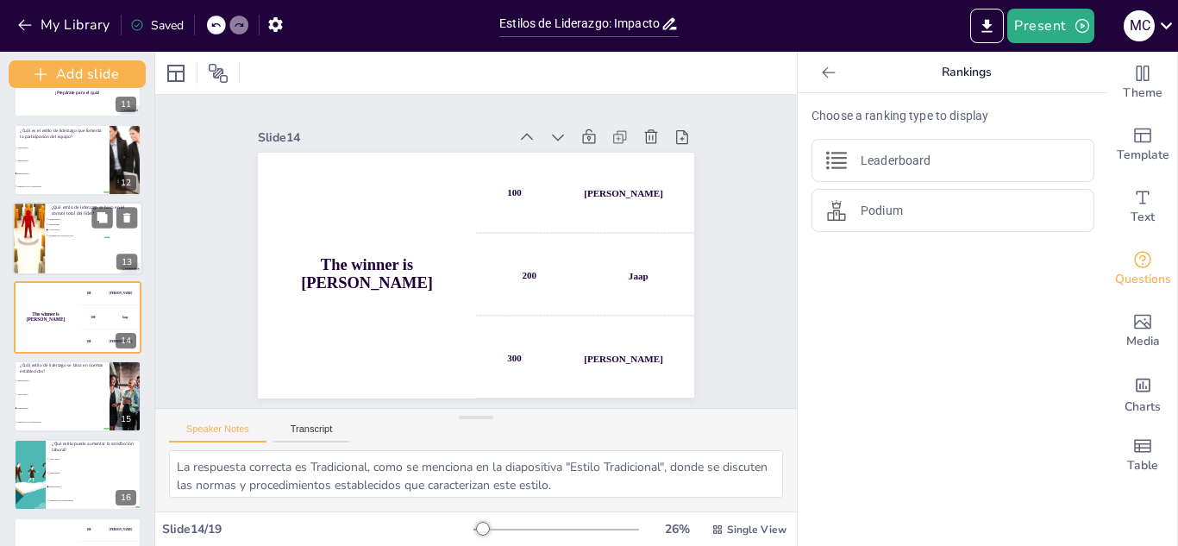
click at [59, 259] on div at bounding box center [78, 238] width 130 height 73
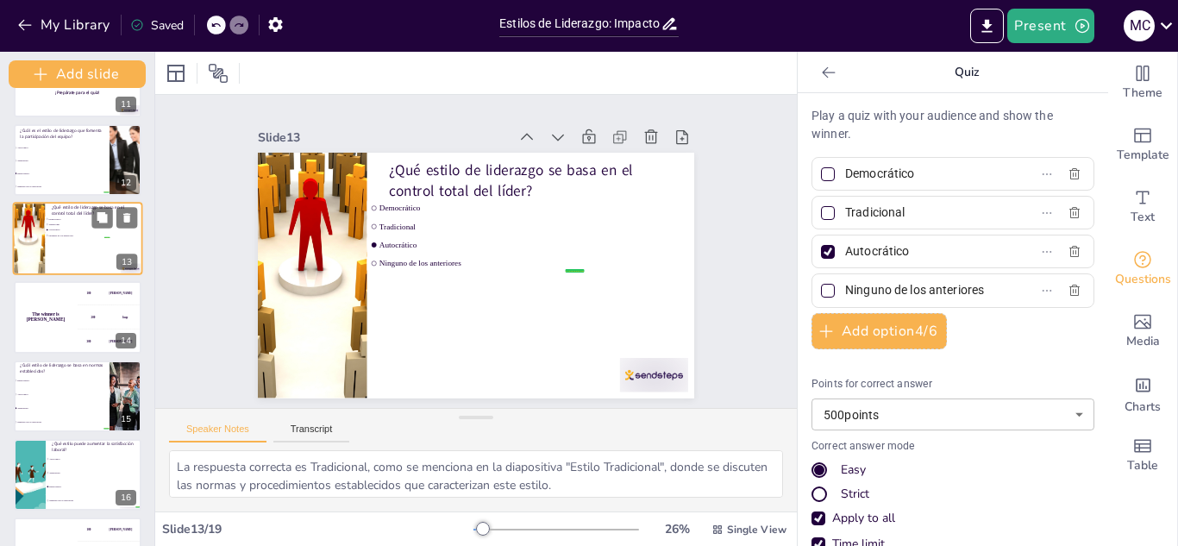
scroll to position [765, 0]
